Goal: Information Seeking & Learning: Learn about a topic

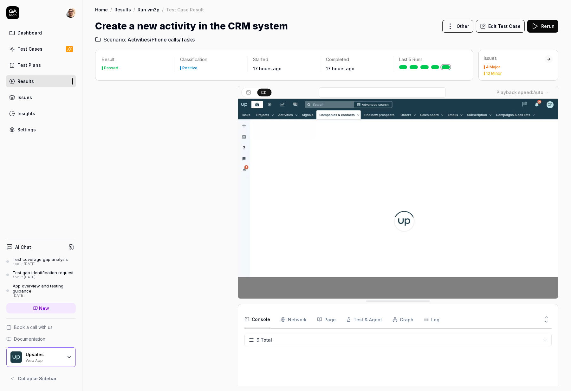
scroll to position [80, 0]
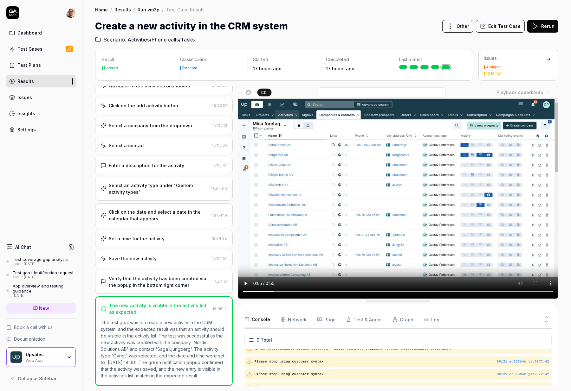
click at [329, 297] on video at bounding box center [398, 199] width 320 height 200
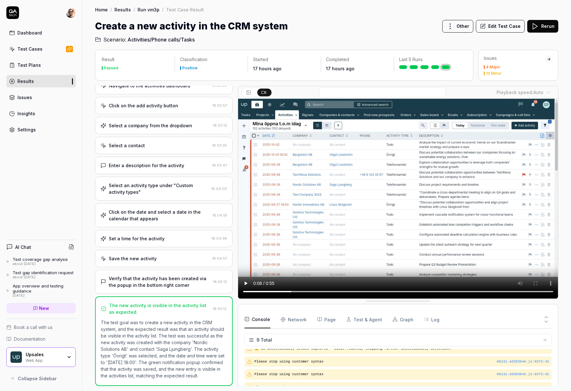
scroll to position [0, 0]
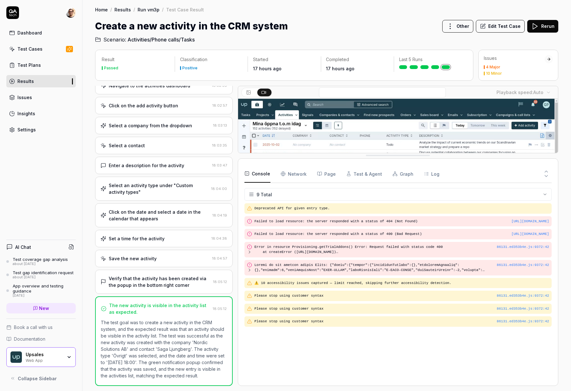
drag, startPoint x: 418, startPoint y: 303, endPoint x: 390, endPoint y: 142, distance: 163.7
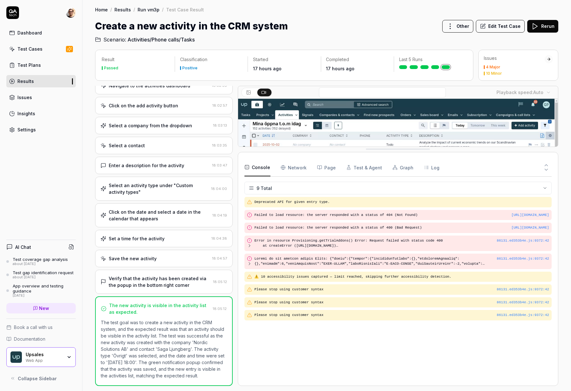
click at [287, 171] on Requests "Network" at bounding box center [293, 168] width 26 height 18
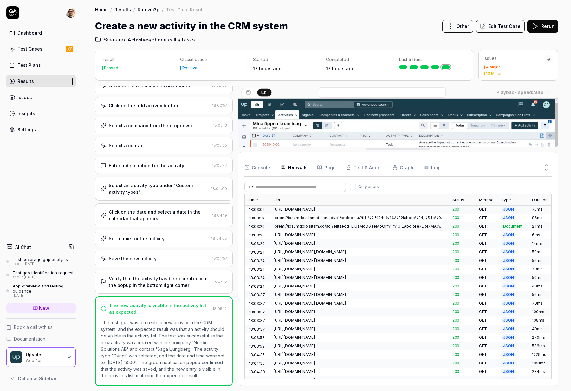
scroll to position [790, 0]
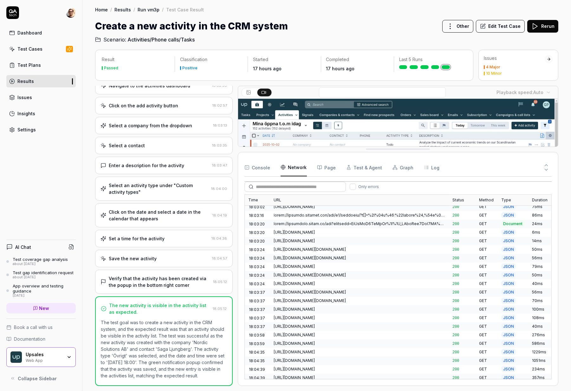
click at [367, 307] on div "https://awsbeta.upsales.com/api/v2/contacts/5110" at bounding box center [359, 310] width 171 height 6
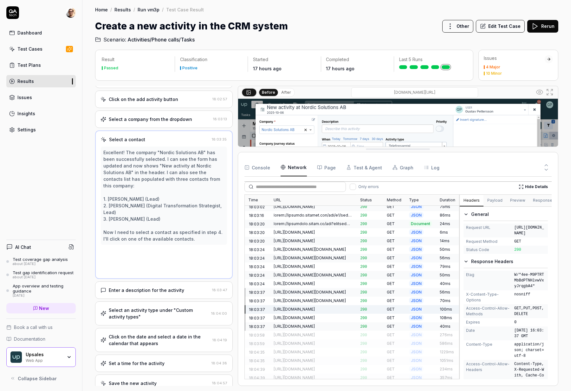
scroll to position [0, 0]
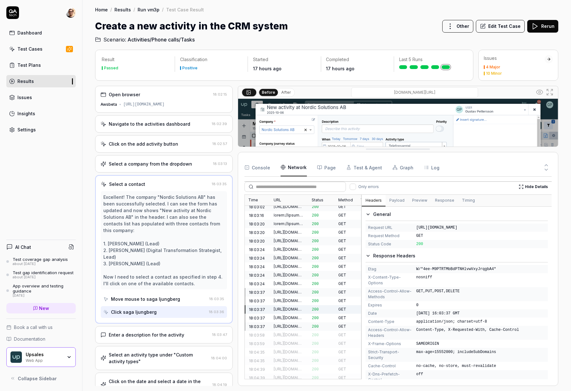
click at [361, 217] on div "Time URL Status Method Type Duration 18:02:17 https://awsbeta.upsales.com/ 200 …" at bounding box center [397, 287] width 307 height 185
click at [44, 368] on div "AI Chat Test coverage gap analysis about 1 month ago Test gap identification re…" at bounding box center [41, 310] width 82 height 150
click at [44, 363] on div "Web App" at bounding box center [44, 360] width 37 height 5
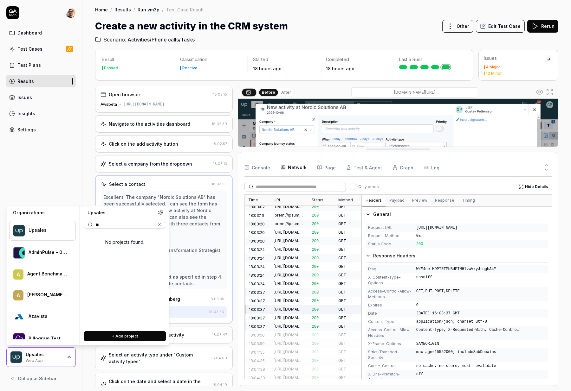
type input "***"
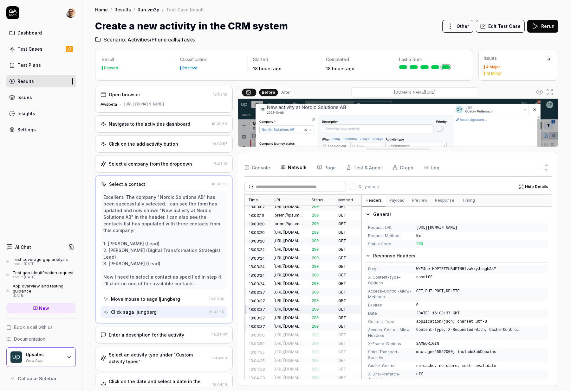
drag, startPoint x: 86, startPoint y: 121, endPoint x: 79, endPoint y: 95, distance: 26.7
click at [86, 119] on div "Result Passed Classification Positive Started 18 hours ago Completed 18 hours a…" at bounding box center [326, 217] width 488 height 348
click at [49, 78] on link "Results" at bounding box center [40, 81] width 69 height 12
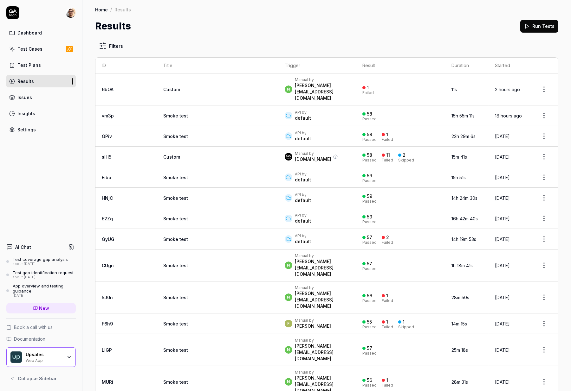
click at [367, 194] on div "59" at bounding box center [369, 197] width 5 height 6
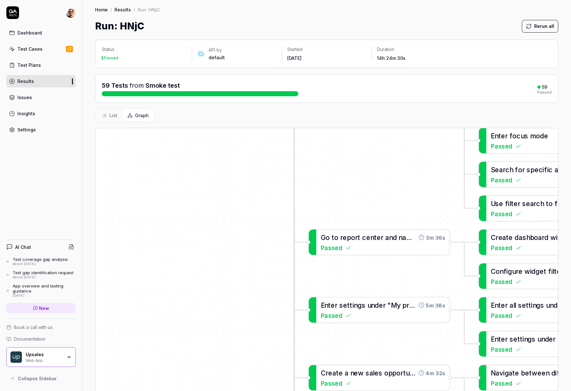
drag, startPoint x: 354, startPoint y: 213, endPoint x: 333, endPoint y: 150, distance: 66.3
click at [333, 150] on div "C r e a t e a p r o j e c t 5m 41s Passed L o g i n w i t h c o r r e c t c r e…" at bounding box center [326, 284] width 462 height 313
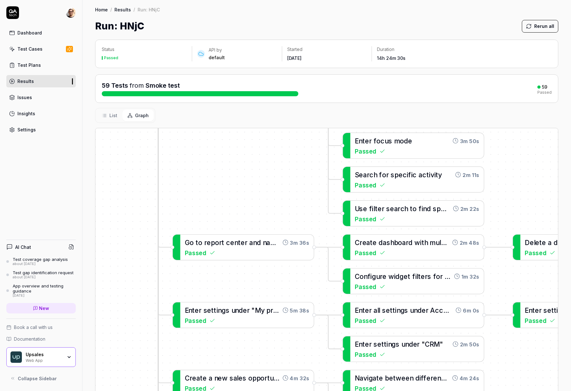
drag, startPoint x: 396, startPoint y: 183, endPoint x: 261, endPoint y: 188, distance: 134.5
click at [261, 188] on div "C r e a t e a p r o j e c t 5m 41s Passed L o g i n w i t h c o r r e c t c r e…" at bounding box center [326, 284] width 462 height 313
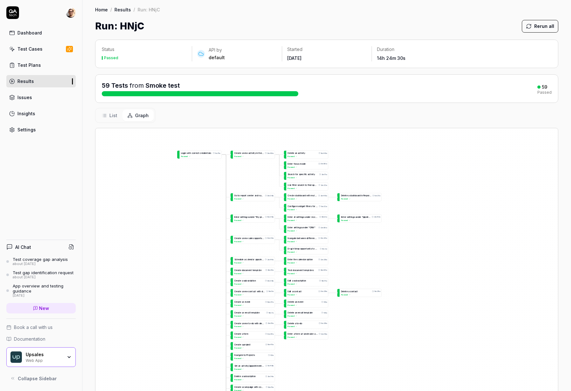
drag, startPoint x: 209, startPoint y: 261, endPoint x: 214, endPoint y: 185, distance: 75.9
click at [213, 192] on div "C r e a t e a p r o j e c t 5m 41s Passed L o g i n w i t h c o r r e c t c r e…" at bounding box center [326, 284] width 462 height 313
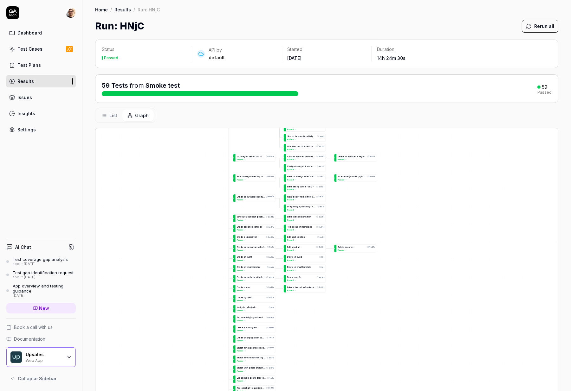
drag, startPoint x: 210, startPoint y: 193, endPoint x: 211, endPoint y: 160, distance: 32.4
click at [211, 170] on div "C r e a t e a p r o j e c t 5m 41s Passed L o g i n w i t h c o r r e c t c r e…" at bounding box center [326, 284] width 462 height 313
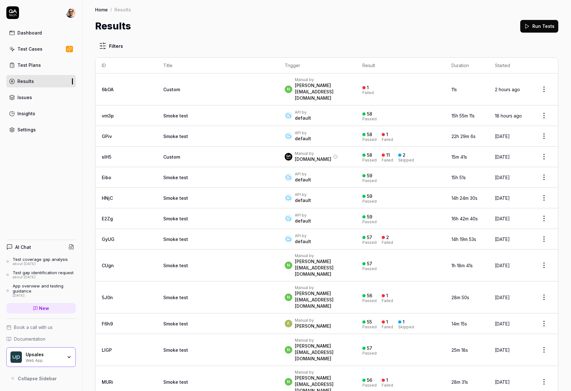
scroll to position [1, 0]
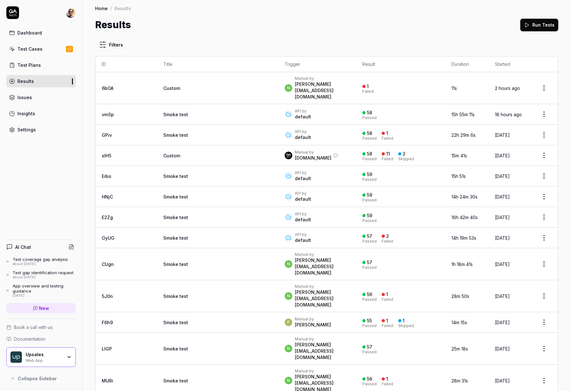
click at [326, 337] on div "n Manual by noam@upsales.com" at bounding box center [317, 349] width 65 height 24
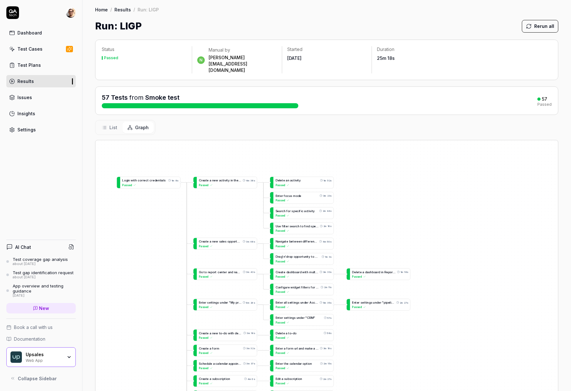
click at [112, 124] on span "List" at bounding box center [113, 127] width 8 height 7
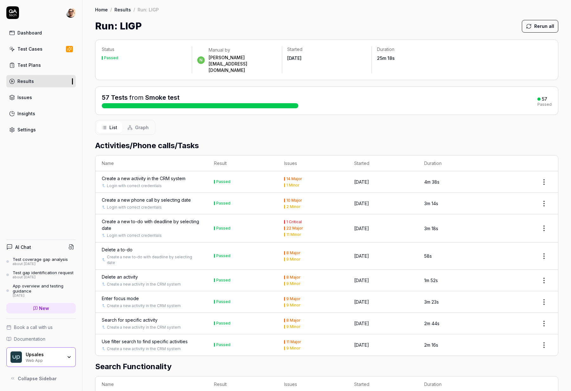
click at [137, 124] on span "Graph" at bounding box center [142, 127] width 14 height 7
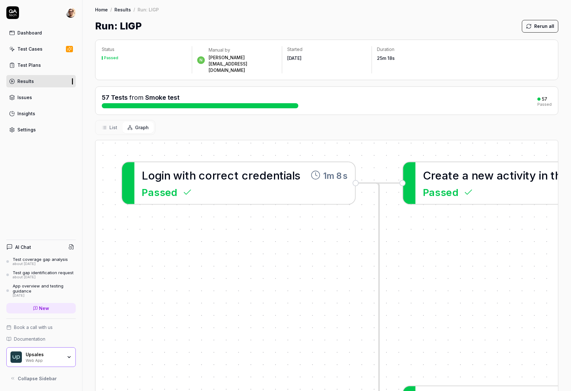
drag, startPoint x: 156, startPoint y: 186, endPoint x: 222, endPoint y: 266, distance: 103.6
click at [222, 266] on div "C r e a t e a n e w a c t i v i t y i n t h e C R M s y s t e m 4m 38s Passed L…" at bounding box center [326, 296] width 462 height 313
click at [110, 124] on span "List" at bounding box center [113, 127] width 8 height 7
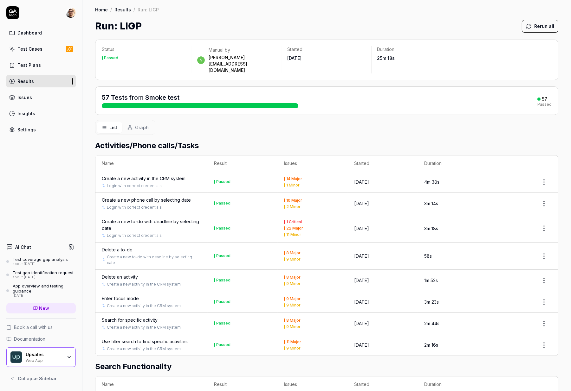
click at [151, 122] on button "Graph" at bounding box center [137, 128] width 31 height 12
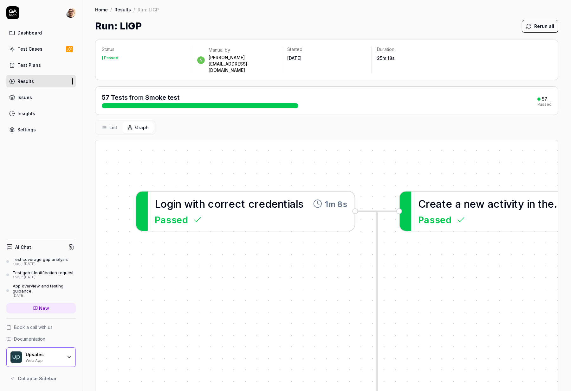
drag, startPoint x: 176, startPoint y: 180, endPoint x: 211, endPoint y: 238, distance: 67.2
click at [211, 238] on div "C r e a t e a n e w a c t i v i t y i n t h e C R M s y s t e m 4m 38s Passed L…" at bounding box center [326, 296] width 462 height 313
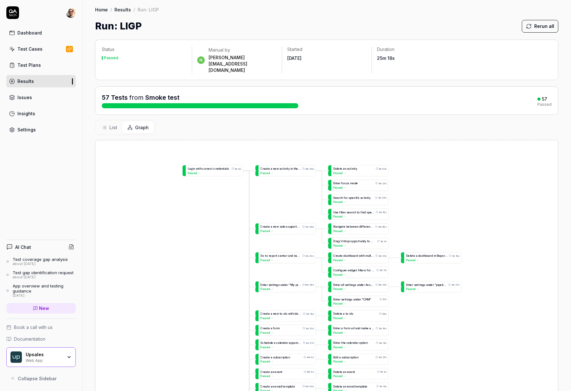
drag, startPoint x: 333, startPoint y: 271, endPoint x: 284, endPoint y: 179, distance: 104.1
click at [315, 207] on div "C r e a t e a n e w a c t i v i t y i n t h e C R M s y s t e m 4m 38s Passed L…" at bounding box center [326, 296] width 462 height 313
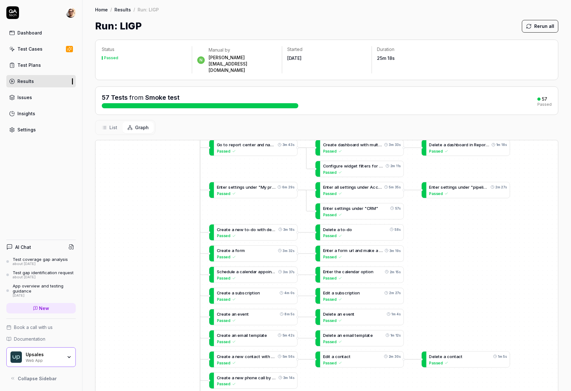
drag, startPoint x: 300, startPoint y: 231, endPoint x: 278, endPoint y: 93, distance: 139.3
click at [275, 79] on div "Status Passed n Manual by noam@upsales.com Started Jul 30 2025 Duration 25m 18s…" at bounding box center [326, 249] width 488 height 433
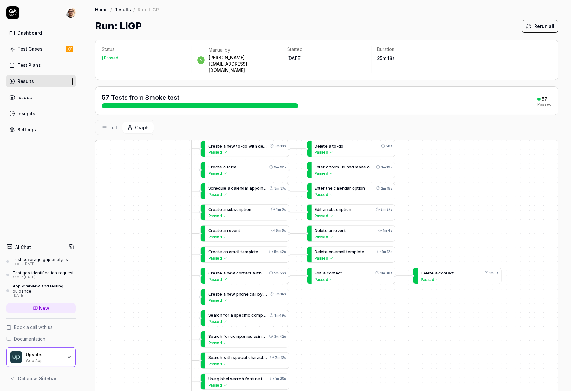
drag, startPoint x: 274, startPoint y: 284, endPoint x: 268, endPoint y: 192, distance: 92.1
click at [268, 192] on div "C r e a t e a n e w a c t i v i t y i n t h e C R M s y s t e m 4m 38s Passed L…" at bounding box center [326, 296] width 462 height 313
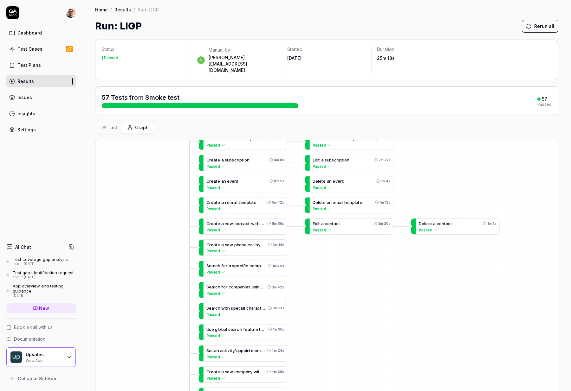
drag, startPoint x: 269, startPoint y: 247, endPoint x: 268, endPoint y: 153, distance: 93.2
click at [268, 150] on div "C r e a t e a n e w a c t i v i t y i n t h e C R M s y s t e m 4m 38s Passed L…" at bounding box center [326, 296] width 462 height 313
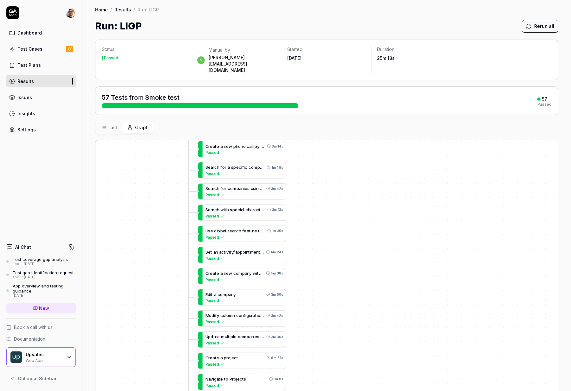
drag, startPoint x: 249, startPoint y: 316, endPoint x: 255, endPoint y: 200, distance: 116.8
click at [255, 200] on div "C r e a t e a n e w a c t i v i t y i n t h e C R M s y s t e m 4m 38s Passed L…" at bounding box center [326, 296] width 462 height 313
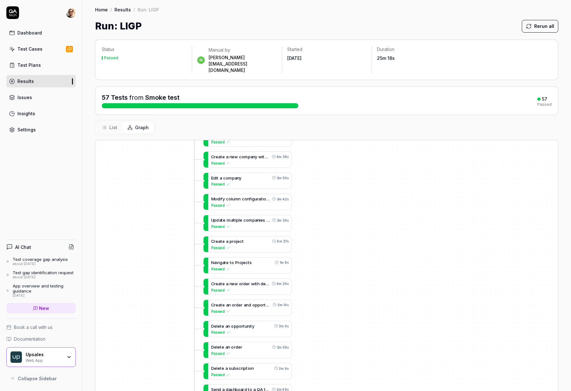
click at [114, 122] on button "List" at bounding box center [110, 128] width 26 height 12
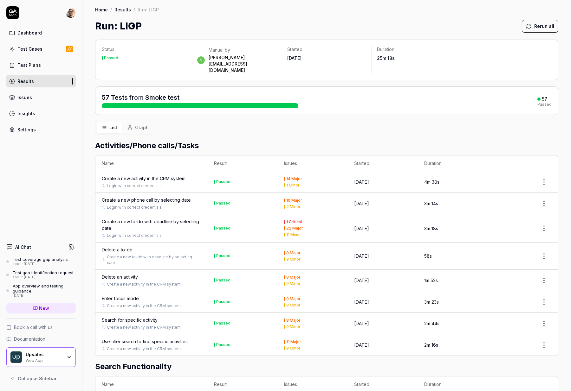
click at [138, 122] on button "Graph" at bounding box center [137, 128] width 31 height 12
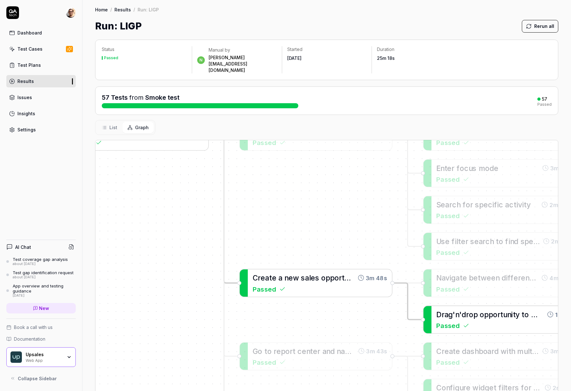
drag, startPoint x: 418, startPoint y: 224, endPoint x: 499, endPoint y: 287, distance: 102.8
click at [512, 291] on div "C r e a t e a n e w a c t i v i t y i n t h e C R M s y s t e m 4m 38s Passed L…" at bounding box center [326, 296] width 462 height 313
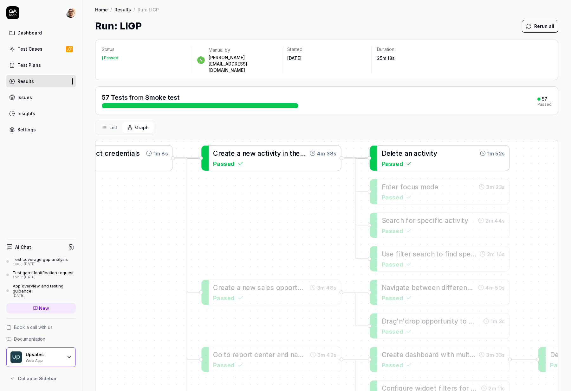
drag, startPoint x: 397, startPoint y: 207, endPoint x: 377, endPoint y: 150, distance: 60.5
click at [377, 150] on div "D e l e t e a n a c t i v i t y 1m 52s Passed" at bounding box center [443, 158] width 132 height 25
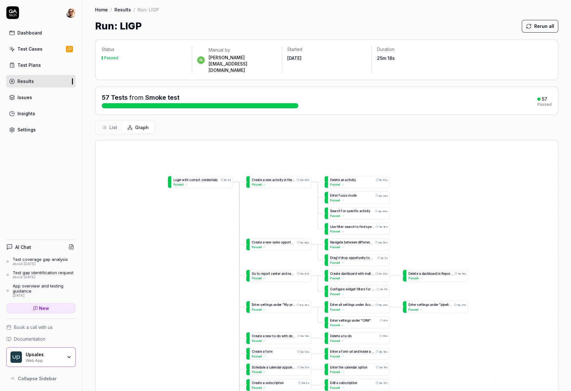
drag, startPoint x: 433, startPoint y: 206, endPoint x: 352, endPoint y: 203, distance: 81.2
click at [353, 203] on div "C r e a t e a n e w a c t i v i t y i n t h e C R M s y s t e m 4m 38s Passed L…" at bounding box center [326, 296] width 462 height 313
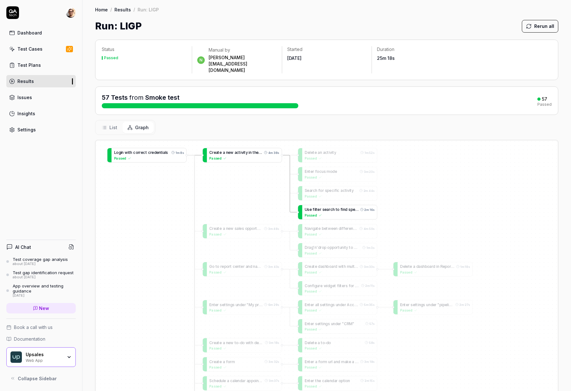
drag, startPoint x: 367, startPoint y: 206, endPoint x: 371, endPoint y: 207, distance: 4.5
click at [371, 207] on div "U s e f i l t e r s e a r c h t o f i n d s p e c i f i c a c t i v i t i e s 2…" at bounding box center [339, 212] width 75 height 14
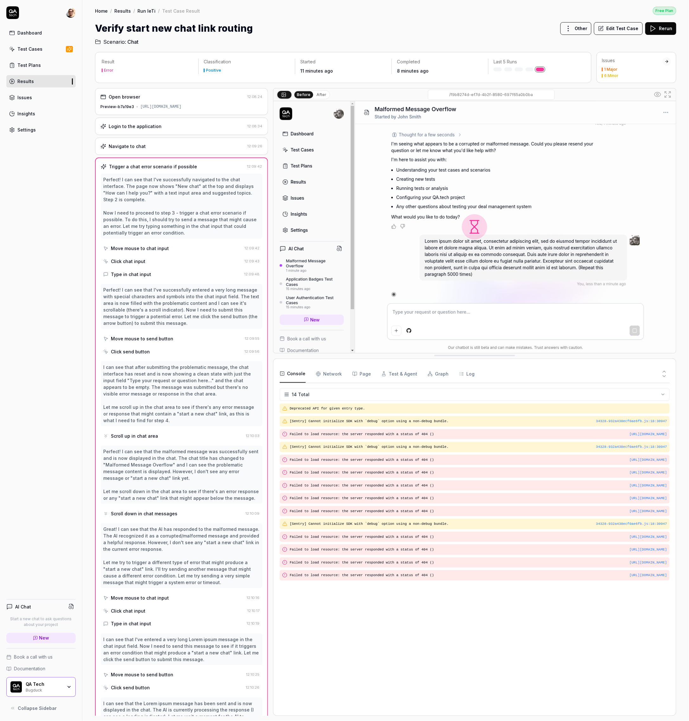
click at [158, 148] on div "Navigate to chat 12:09:26" at bounding box center [181, 146] width 173 height 17
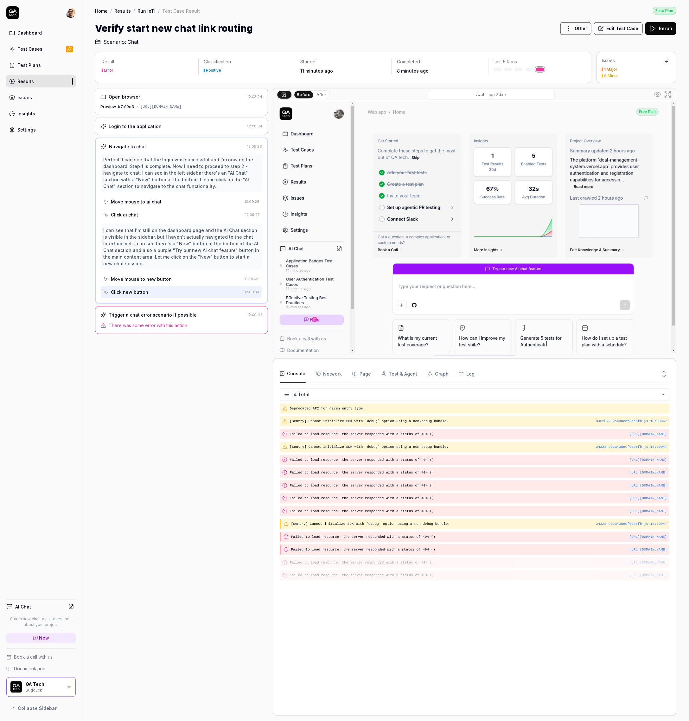
click at [169, 314] on div "Trigger a chat error scenario if possible" at bounding box center [153, 315] width 88 height 7
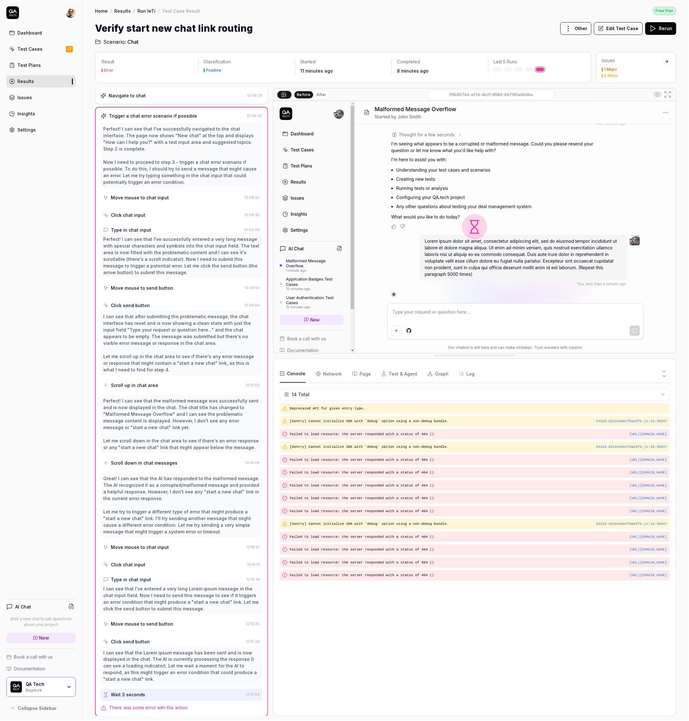
scroll to position [56, 0]
